Goal: Find specific page/section: Find specific page/section

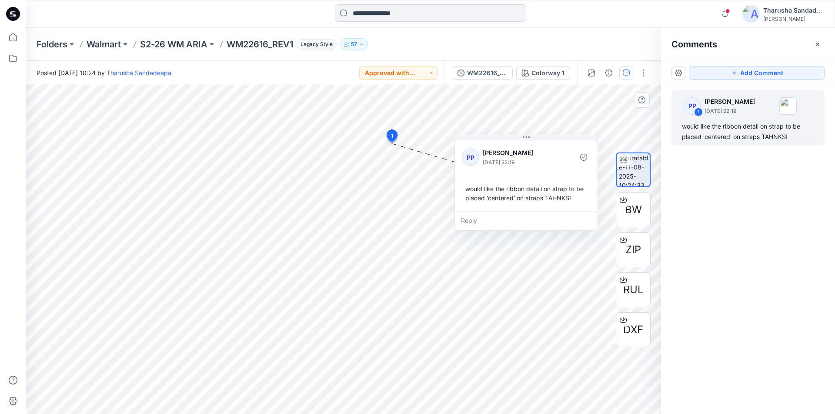
drag, startPoint x: 429, startPoint y: 156, endPoint x: 461, endPoint y: 146, distance: 33.1
click at [462, 146] on div "PP Patricia Paczedlik August 12, 2025 22:19" at bounding box center [526, 158] width 129 height 24
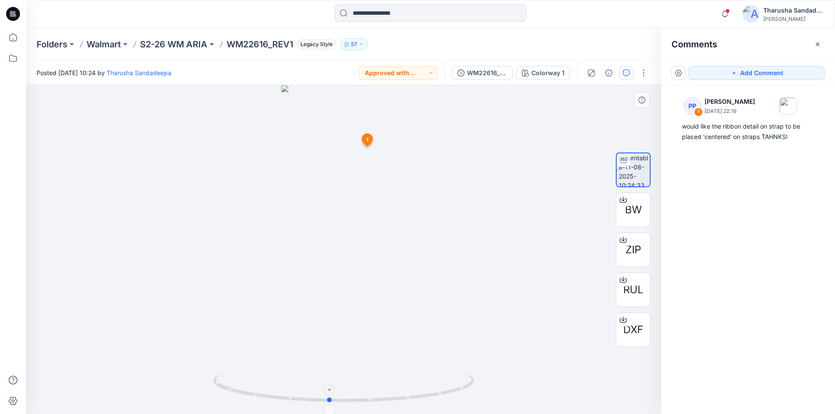
drag, startPoint x: 401, startPoint y: 398, endPoint x: 392, endPoint y: 391, distance: 10.9
click at [392, 391] on icon at bounding box center [344, 388] width 263 height 33
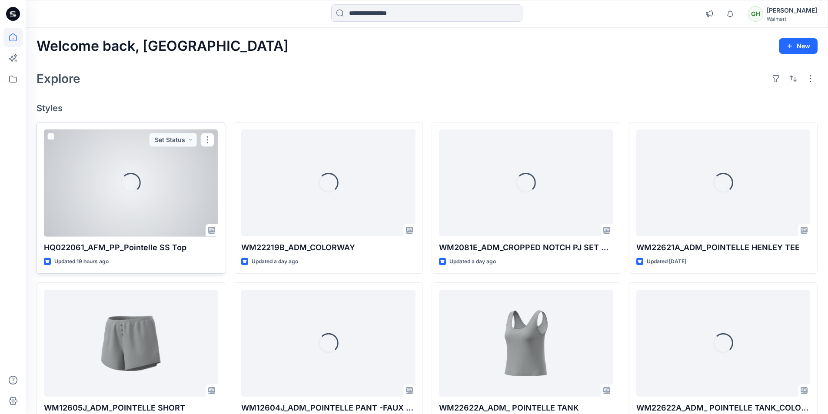
click at [131, 202] on div "Loading..." at bounding box center [131, 183] width 174 height 107
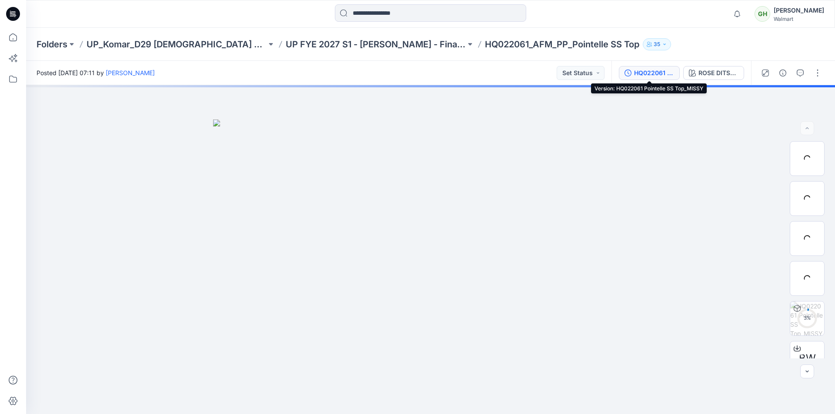
click at [656, 76] on div "HQ022061 Pointelle SS Top_MISSY" at bounding box center [654, 73] width 40 height 10
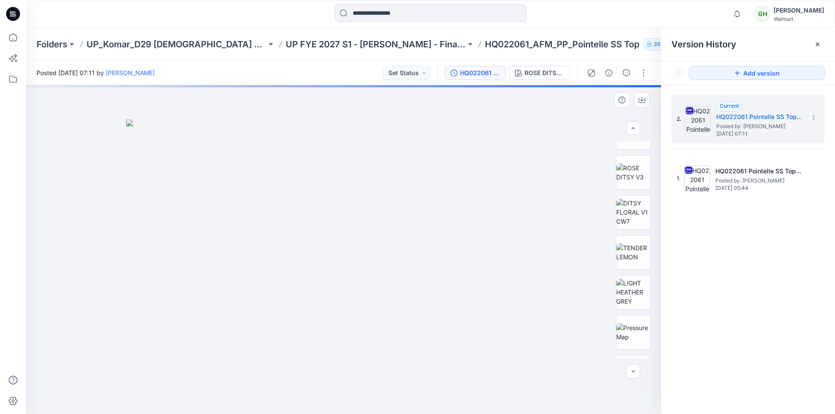
scroll to position [464, 0]
click at [636, 181] on img at bounding box center [633, 174] width 34 height 18
click at [633, 220] on img at bounding box center [633, 213] width 34 height 27
click at [627, 258] on img at bounding box center [633, 254] width 34 height 18
click at [635, 288] on img at bounding box center [633, 293] width 34 height 27
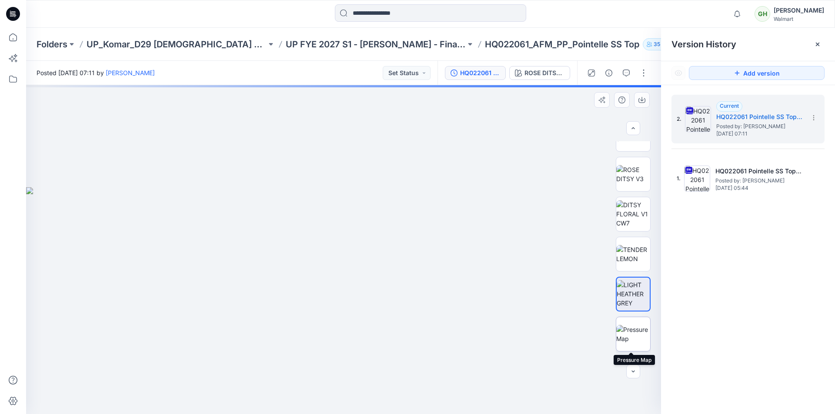
click at [630, 330] on img at bounding box center [633, 334] width 34 height 18
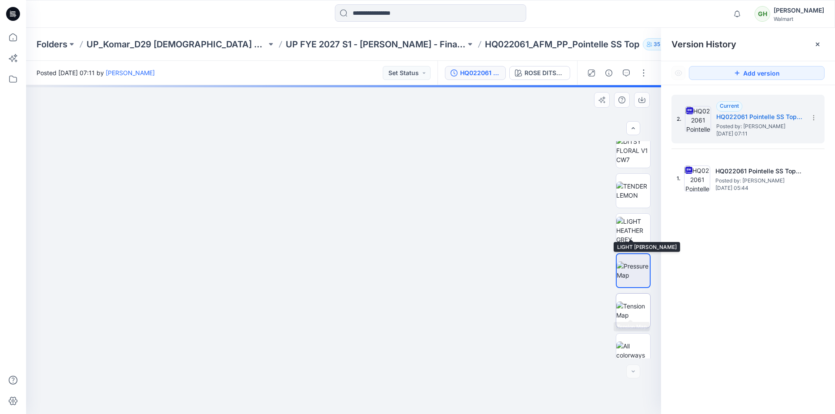
scroll to position [537, 0]
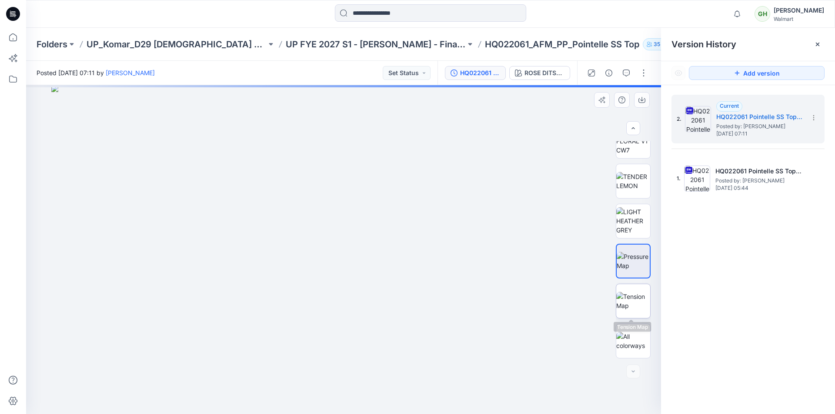
click at [632, 302] on img at bounding box center [633, 301] width 34 height 18
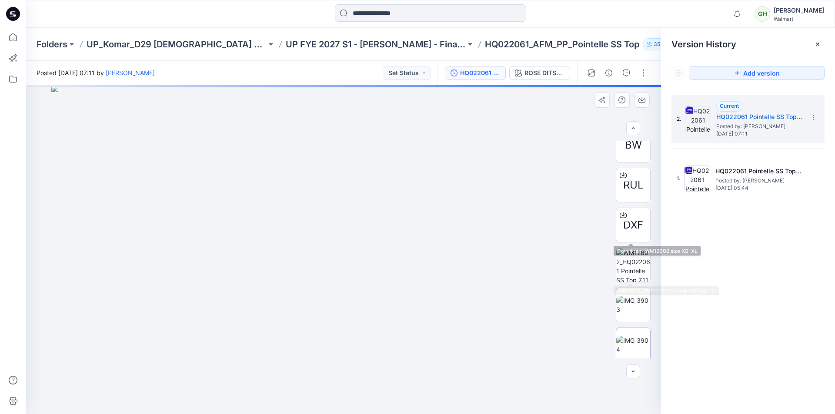
scroll to position [261, 0]
